Goal: Task Accomplishment & Management: Manage account settings

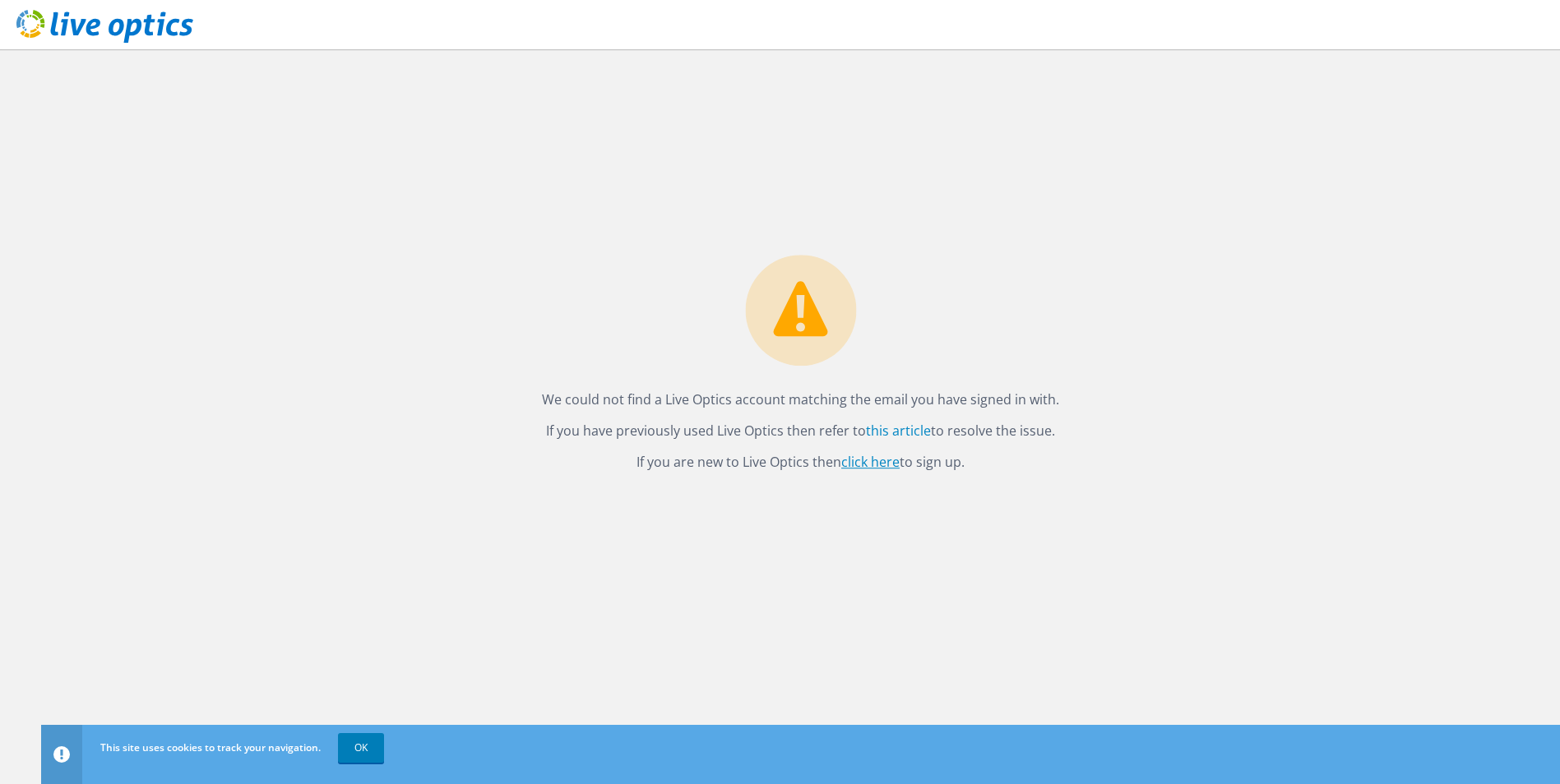
click at [879, 466] on link "click here" at bounding box center [870, 462] width 58 height 18
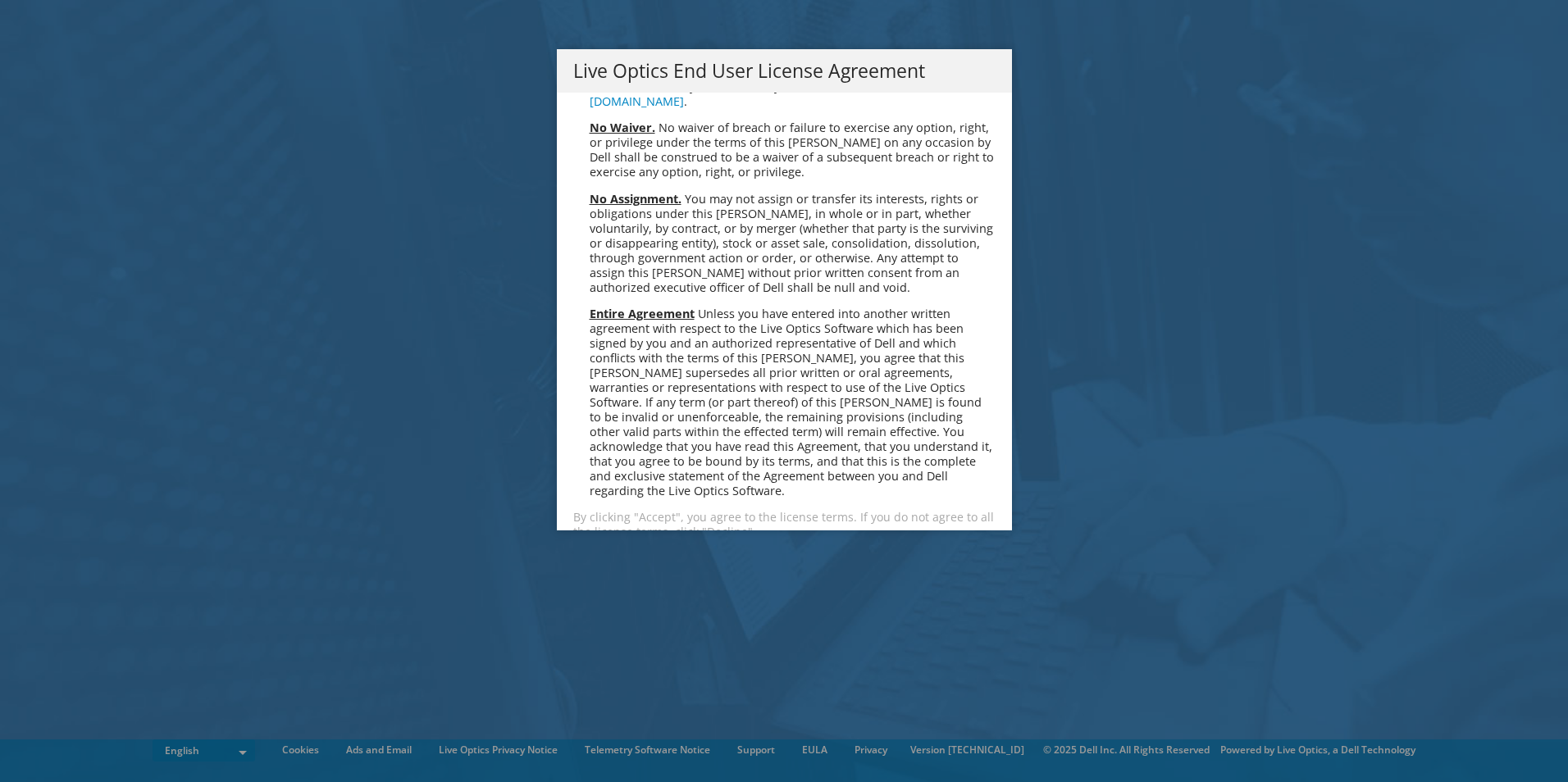
scroll to position [6202, 0]
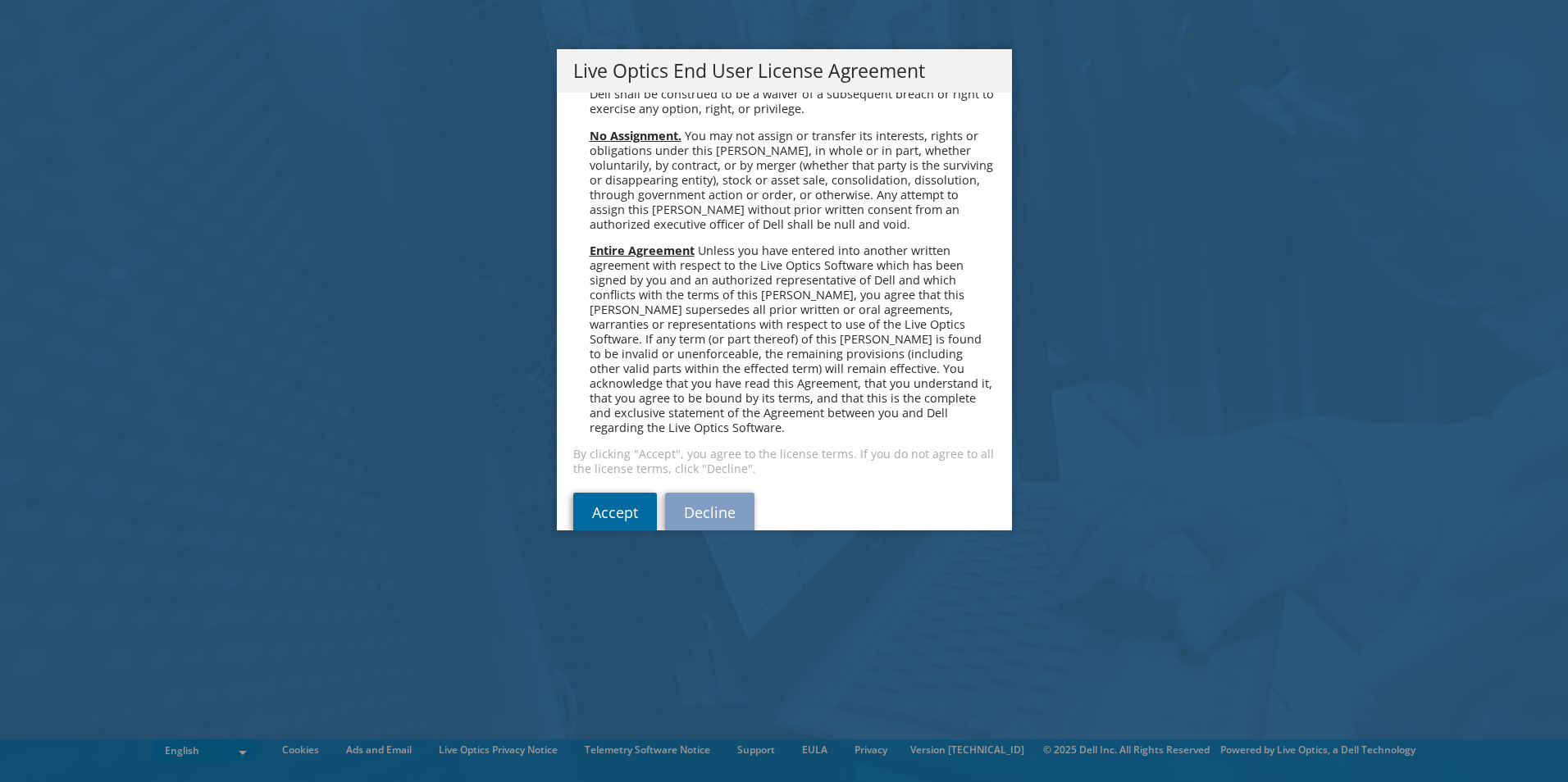
click at [596, 493] on link "Accept" at bounding box center [615, 512] width 83 height 39
